Goal: Navigation & Orientation: Find specific page/section

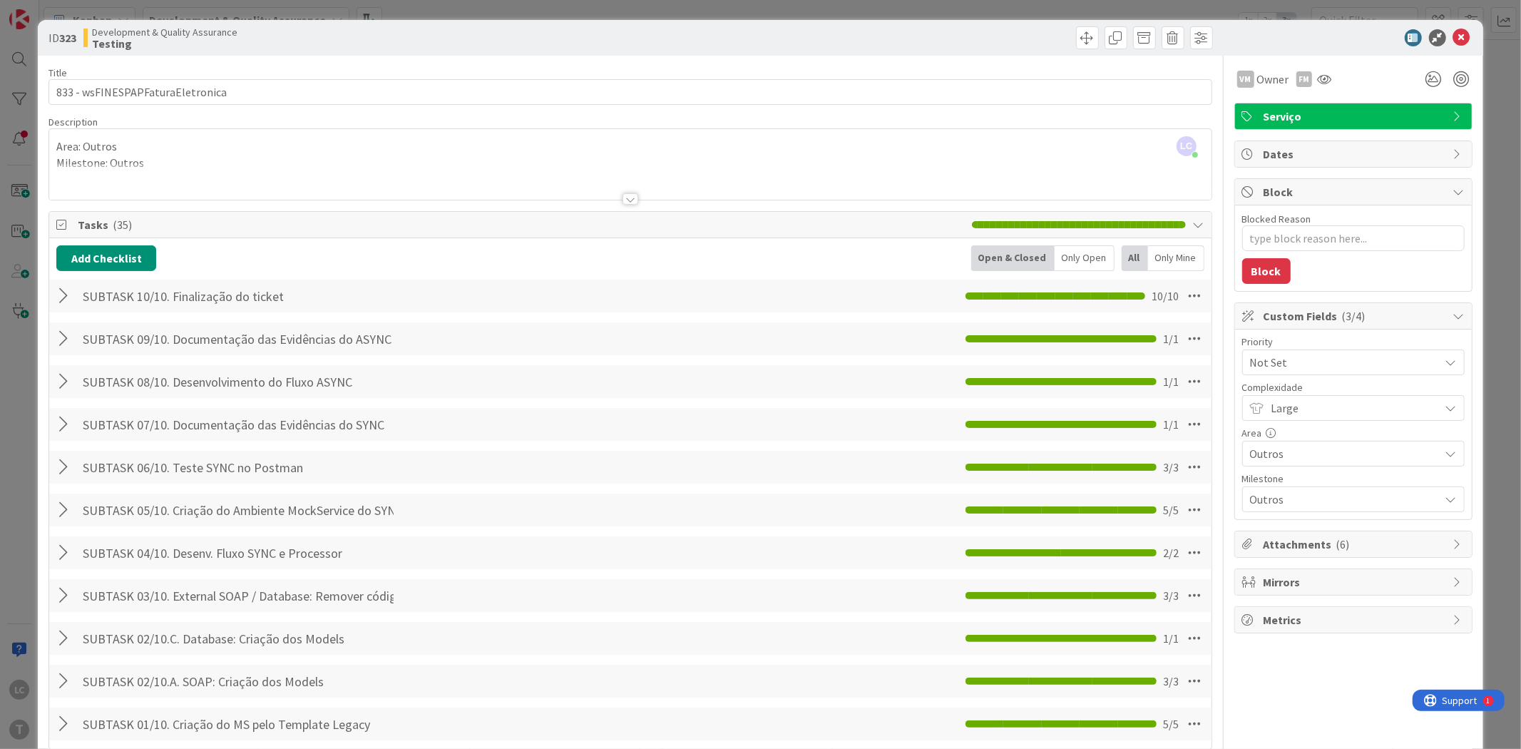
scroll to position [158, 0]
type textarea "x"
click at [1459, 31] on div at bounding box center [1346, 37] width 252 height 17
click at [1453, 38] on icon at bounding box center [1461, 37] width 17 height 17
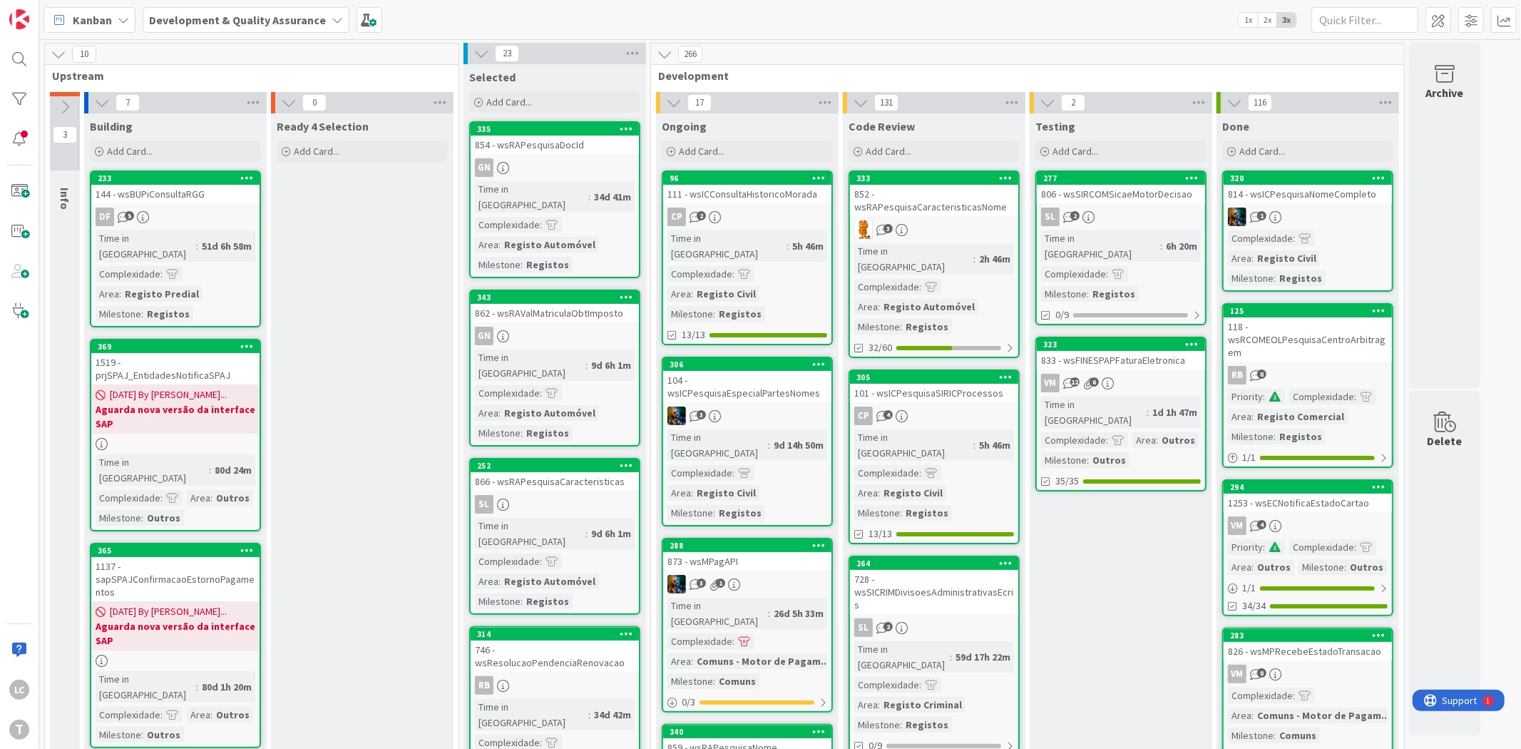
drag, startPoint x: 0, startPoint y: 0, endPoint x: 1102, endPoint y: 547, distance: 1230.4
click at [1167, 186] on div "806 - wsSIRCOMSicaeMotorDecisao" at bounding box center [1121, 194] width 168 height 19
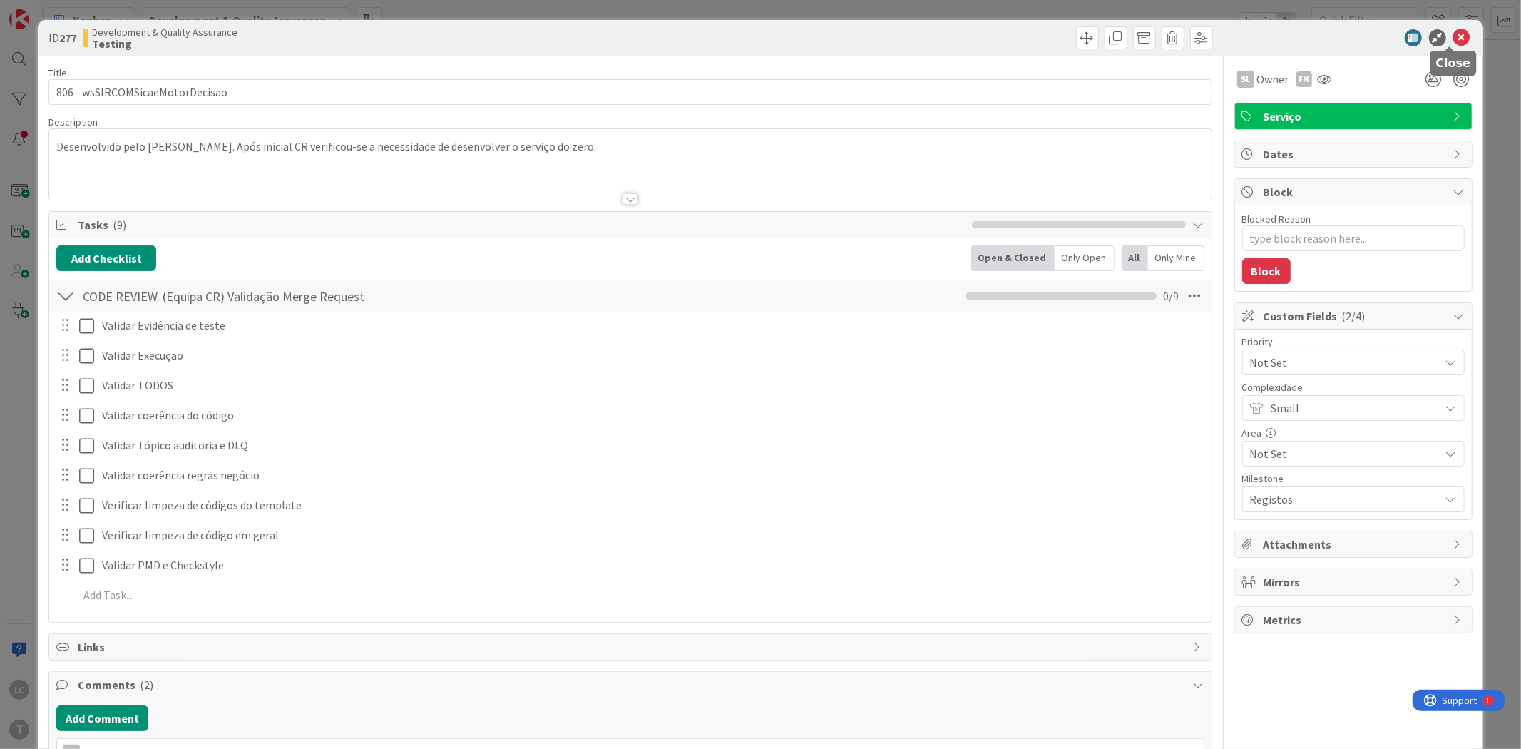
click at [1438, 36] on div at bounding box center [1346, 37] width 252 height 17
click at [1453, 36] on icon at bounding box center [1461, 37] width 17 height 17
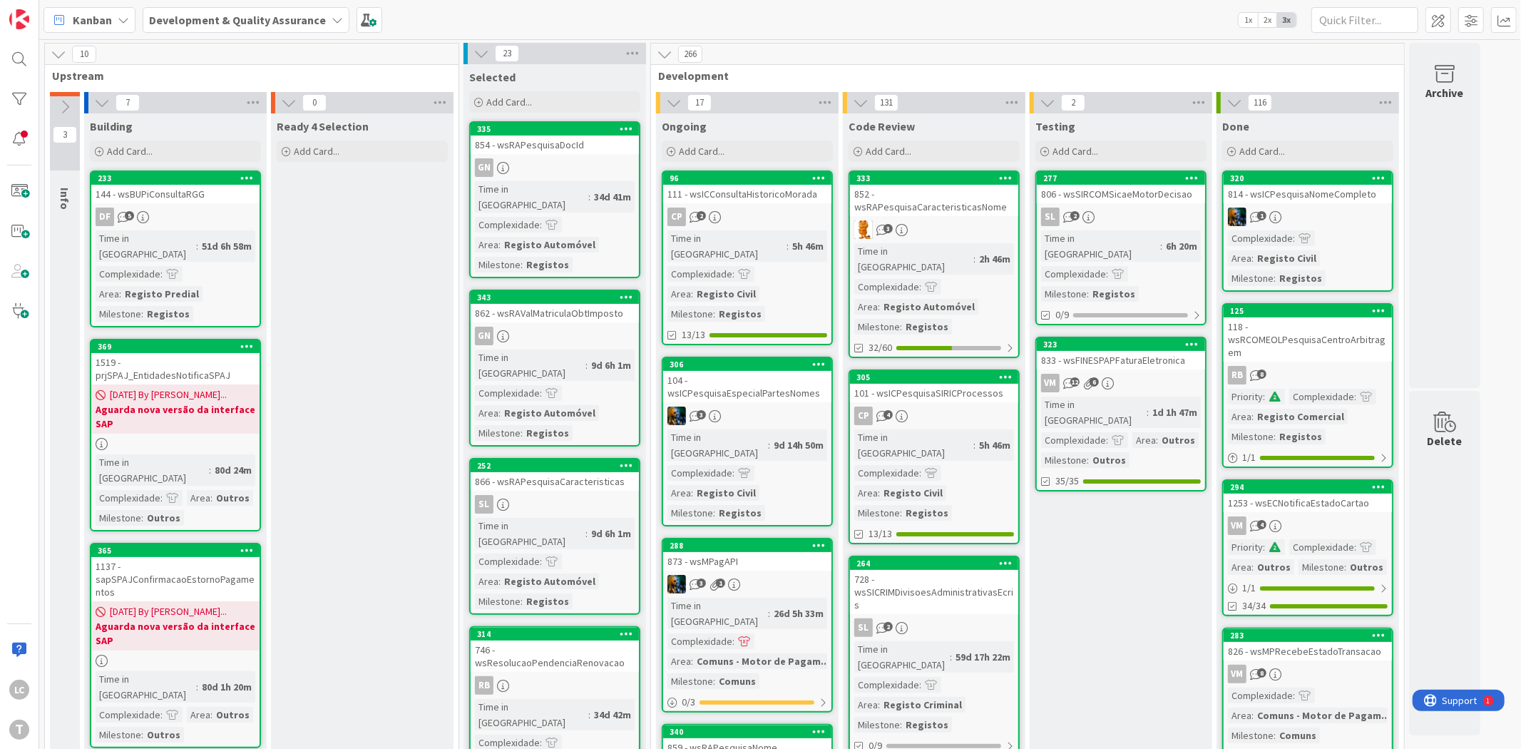
click at [1170, 374] on div "VM 12 6" at bounding box center [1121, 383] width 168 height 19
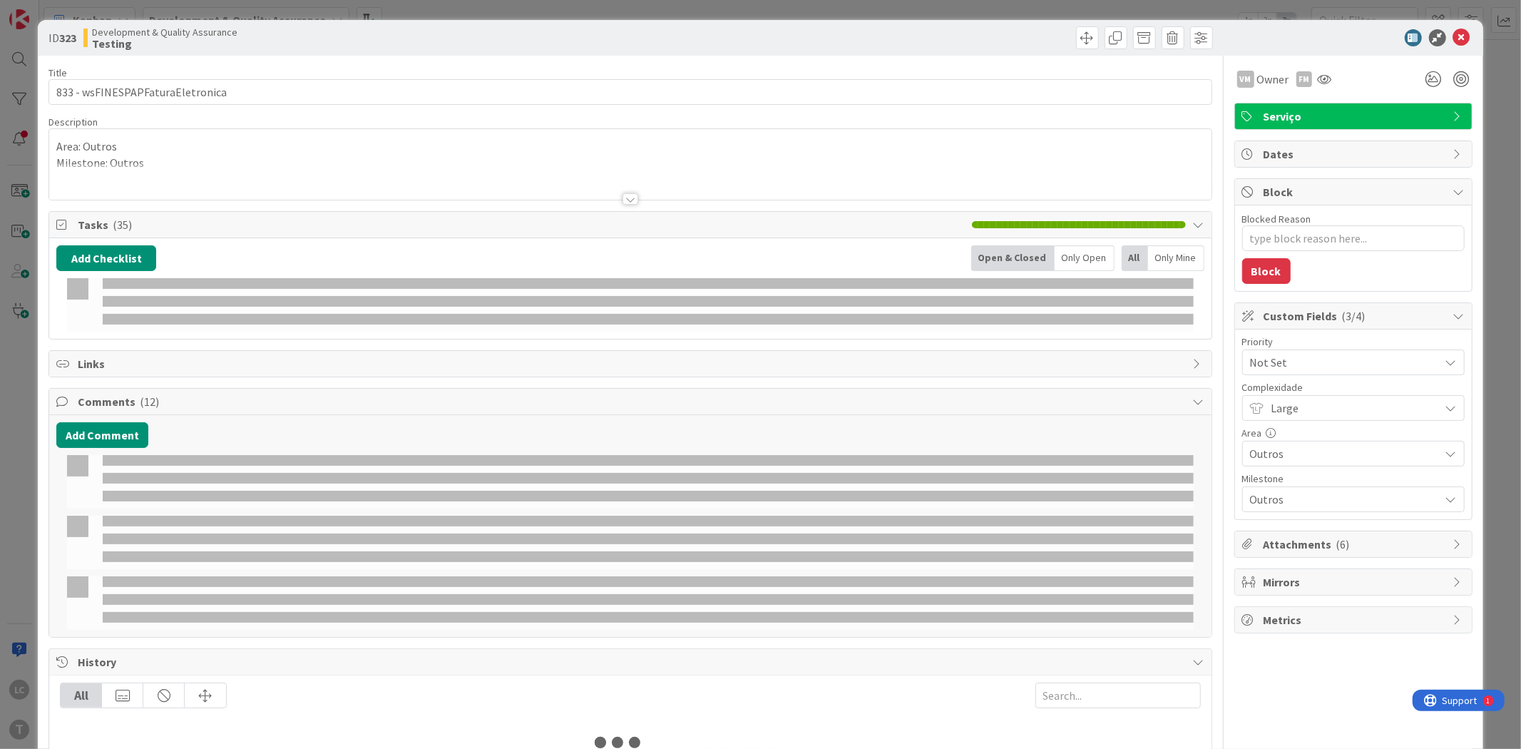
type textarea "x"
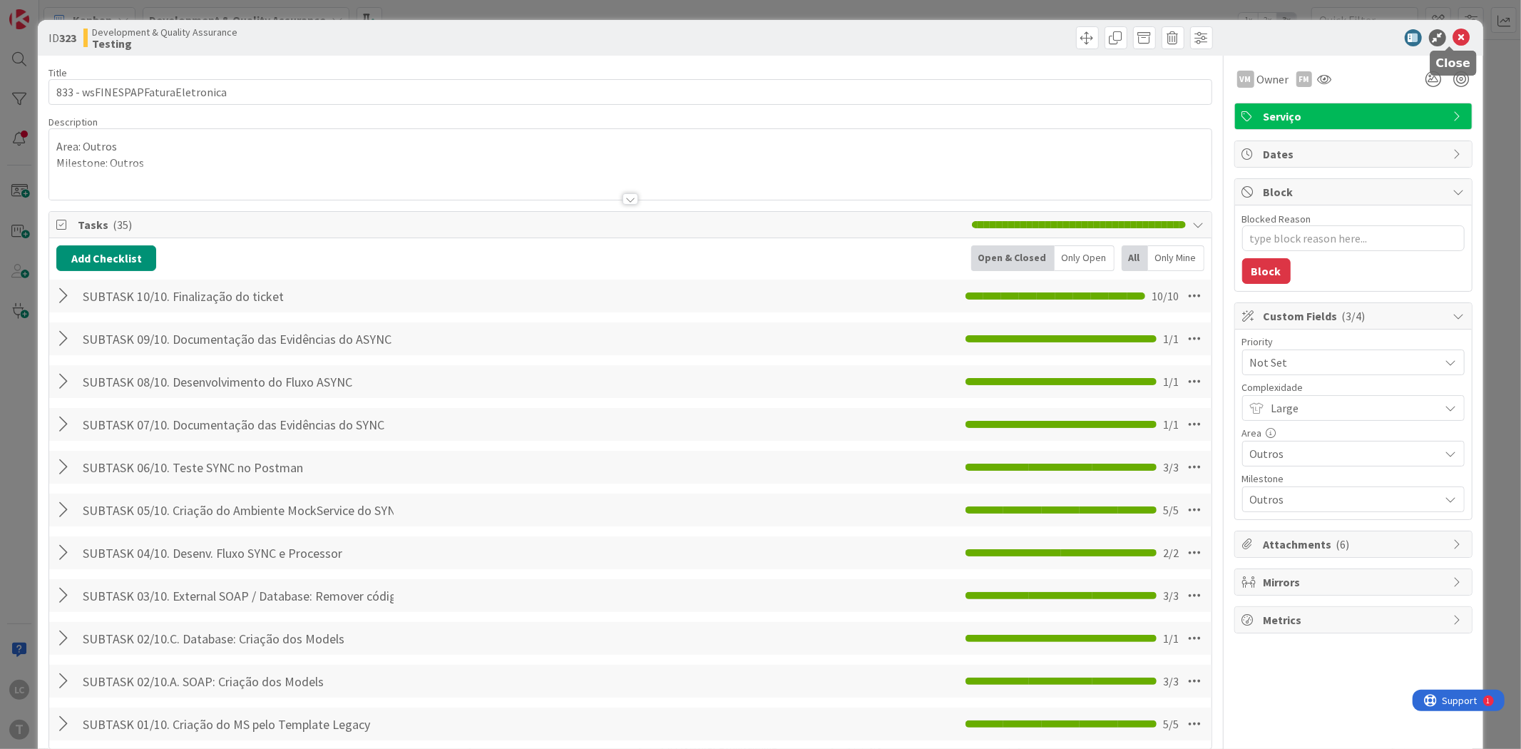
click at [1453, 41] on icon at bounding box center [1461, 37] width 17 height 17
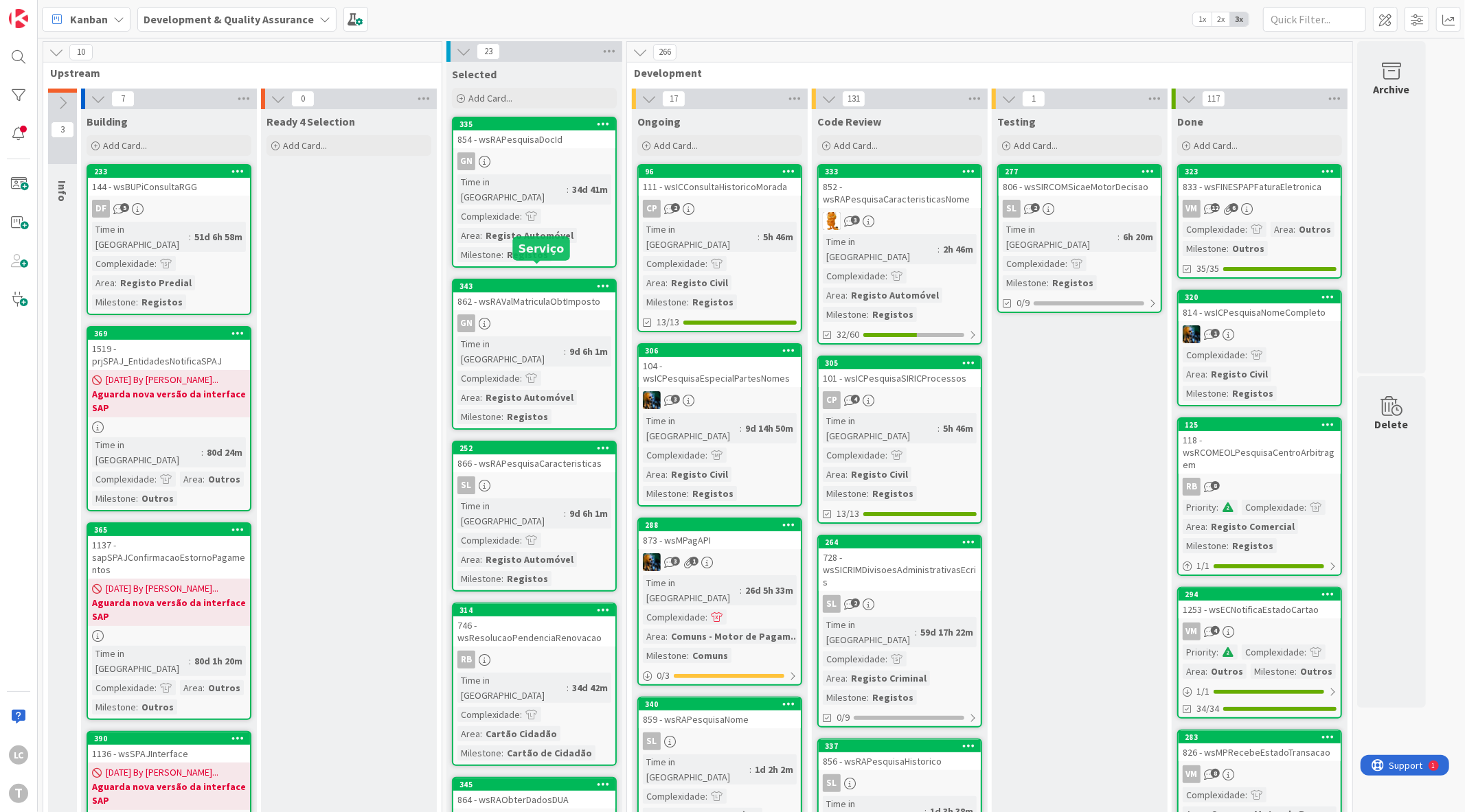
drag, startPoint x: 410, startPoint y: 276, endPoint x: 405, endPoint y: 268, distance: 9.4
